Goal: Answer question/provide support

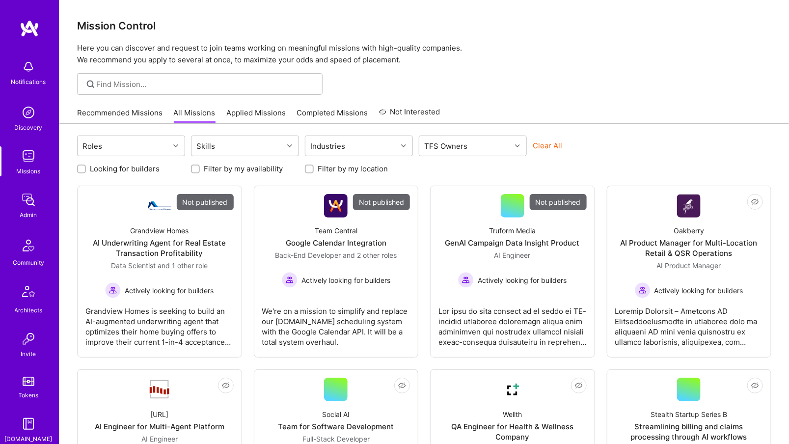
scroll to position [183, 0]
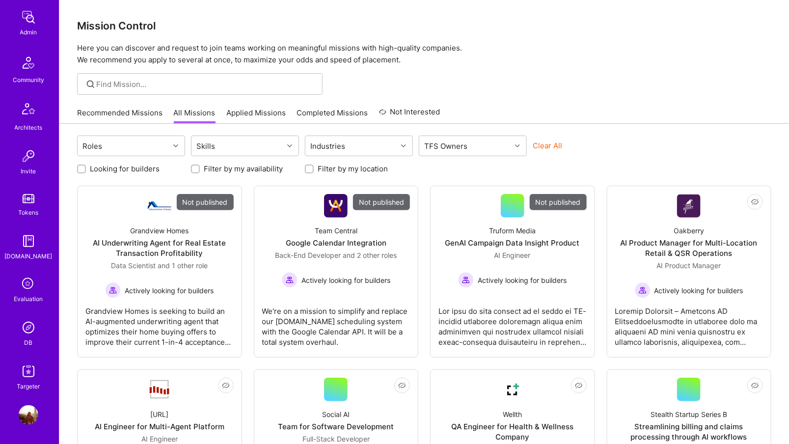
click at [28, 345] on div "DB" at bounding box center [29, 342] width 8 height 10
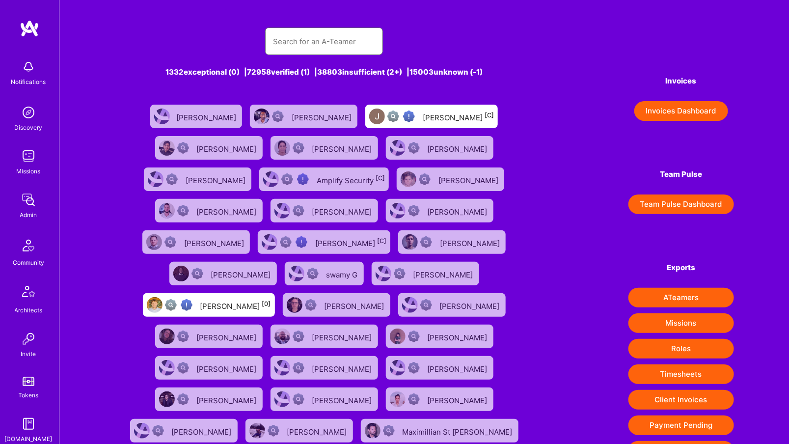
click at [294, 49] on input "text" at bounding box center [324, 41] width 102 height 25
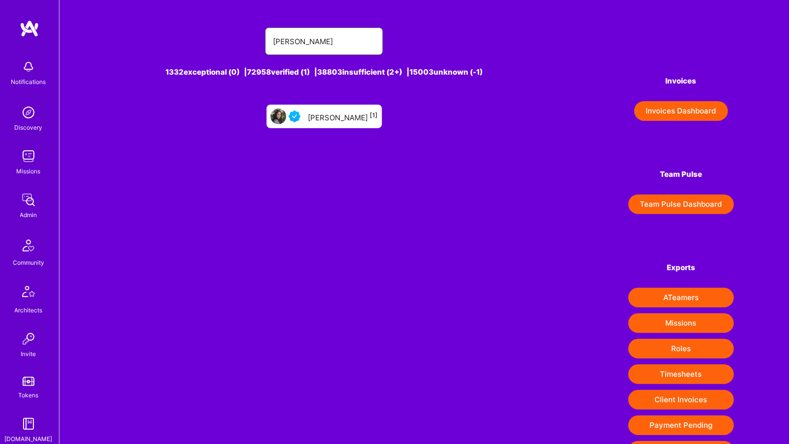
type input "[PERSON_NAME]"
click at [312, 129] on link "[PERSON_NAME] [1]" at bounding box center [324, 116] width 123 height 31
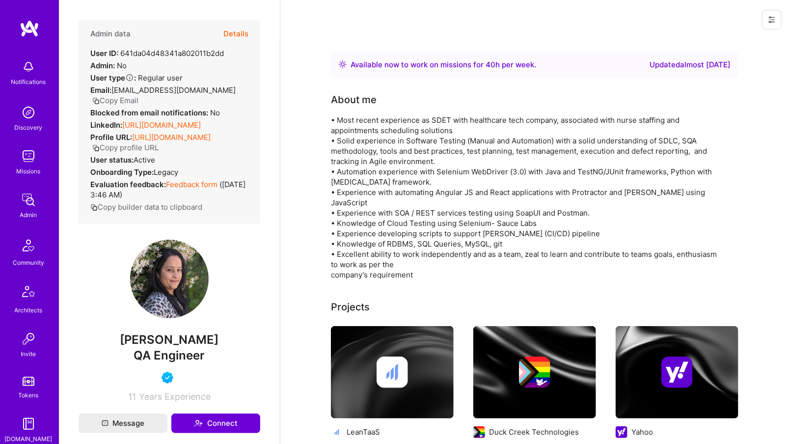
click at [138, 95] on button "Copy Email" at bounding box center [115, 100] width 46 height 10
click at [236, 34] on button "Details" at bounding box center [235, 34] width 25 height 28
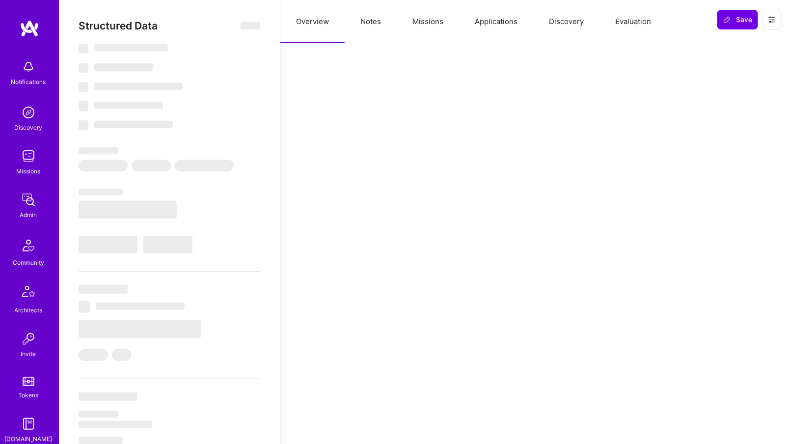
select select "Right Now"
select select "4"
select select "7"
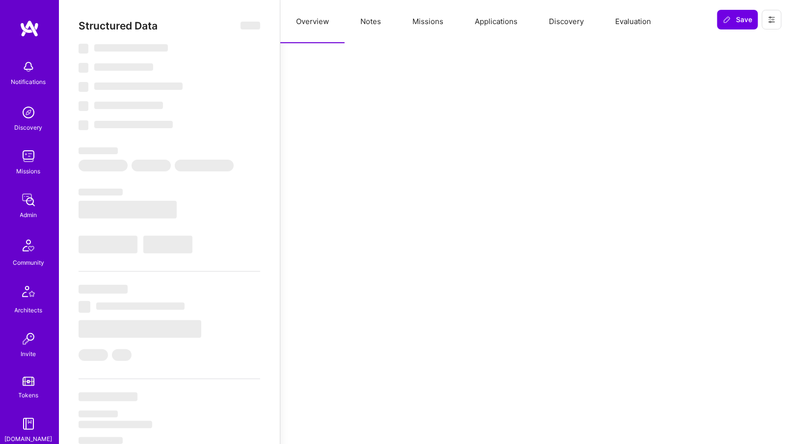
select select "US"
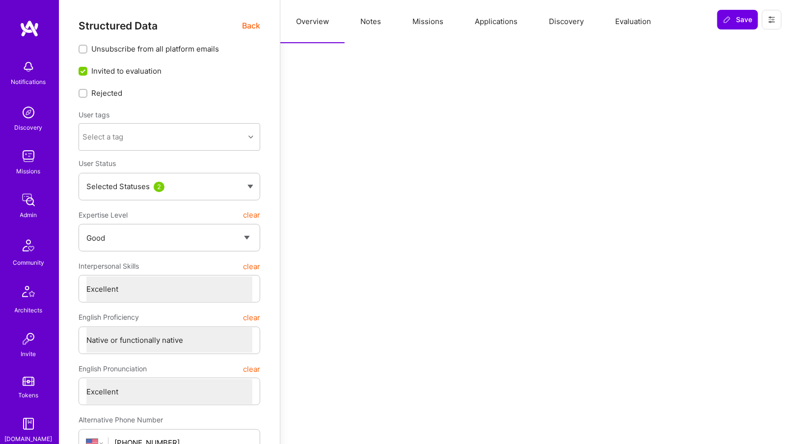
click at [450, 12] on button "Missions" at bounding box center [428, 21] width 62 height 43
